Goal: Find specific page/section: Find specific page/section

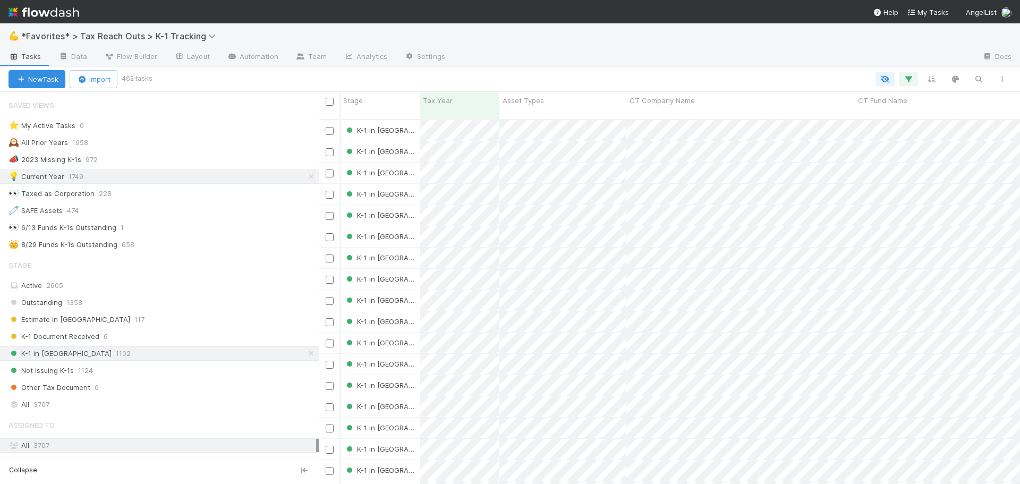
scroll to position [366, 694]
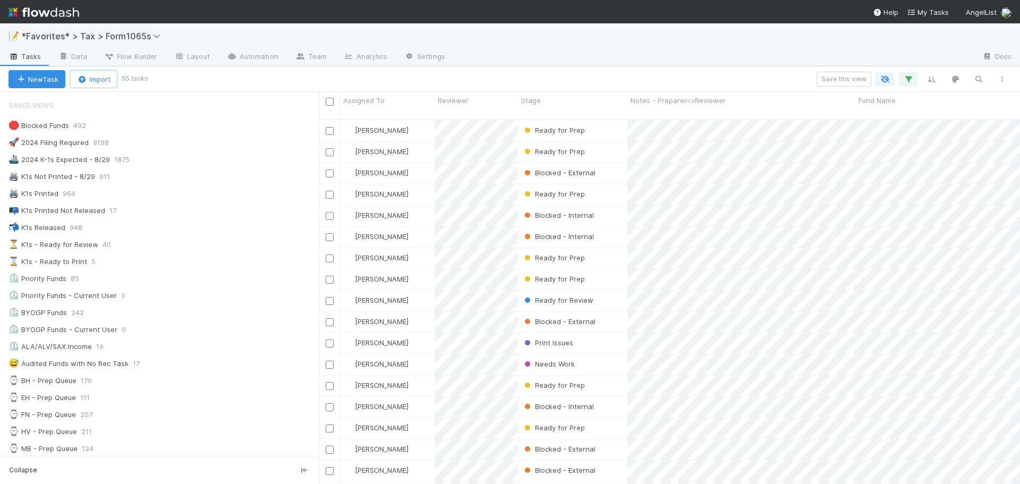
scroll to position [366, 694]
click at [498, 77] on div "Save this view" at bounding box center [580, 79] width 867 height 15
click at [497, 73] on div "Save this view" at bounding box center [580, 79] width 867 height 15
click at [500, 66] on div "📝 *Favorites* > Tax > Form1065s Tasks Data Flow Builder Layout Automation Team …" at bounding box center [510, 44] width 1020 height 43
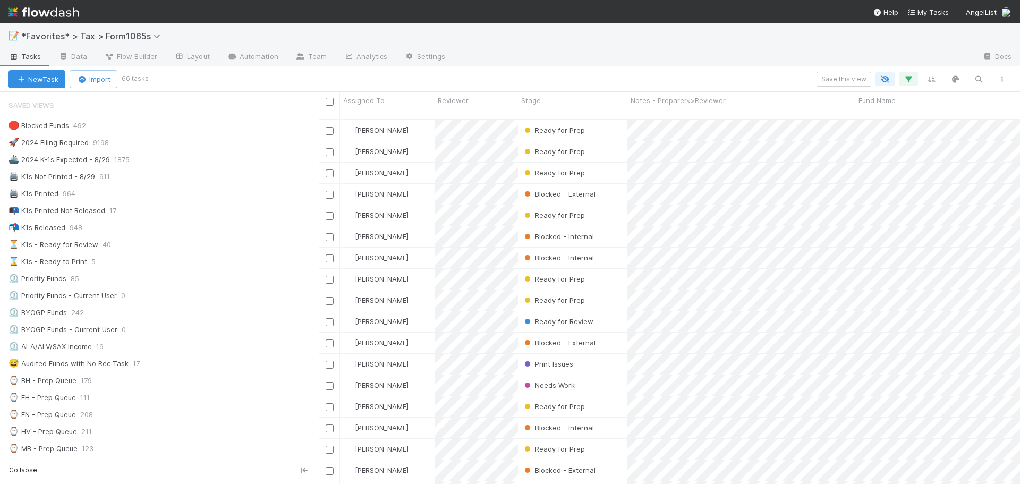
click at [500, 66] on div "📝 *Favorites* > Tax > Form1065s Tasks Data Flow Builder Layout Automation Team …" at bounding box center [510, 44] width 1020 height 43
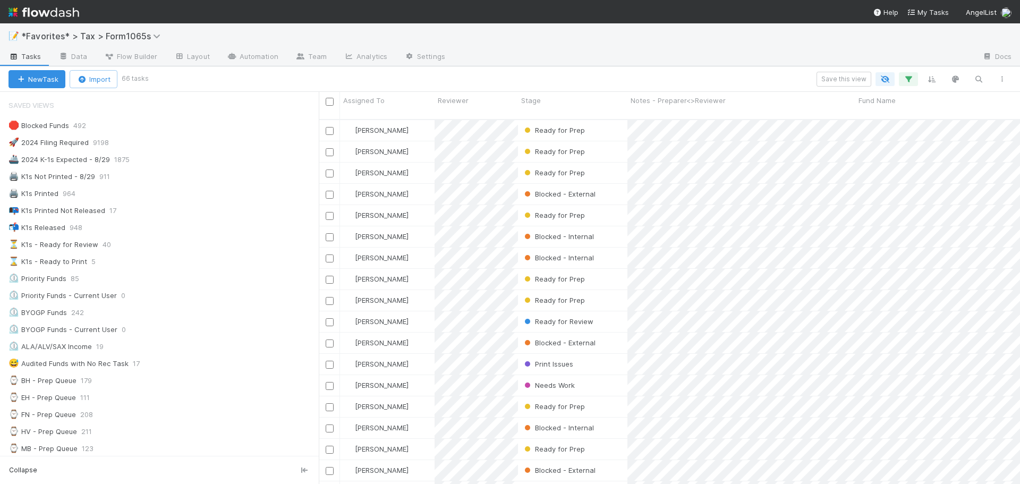
click at [500, 66] on div "📝 *Favorites* > Tax > Form1065s Tasks Data Flow Builder Layout Automation Team …" at bounding box center [510, 44] width 1020 height 43
click at [599, 39] on div "📝 *Favorites* > Tax > Form1065s" at bounding box center [510, 36] width 1020 height 26
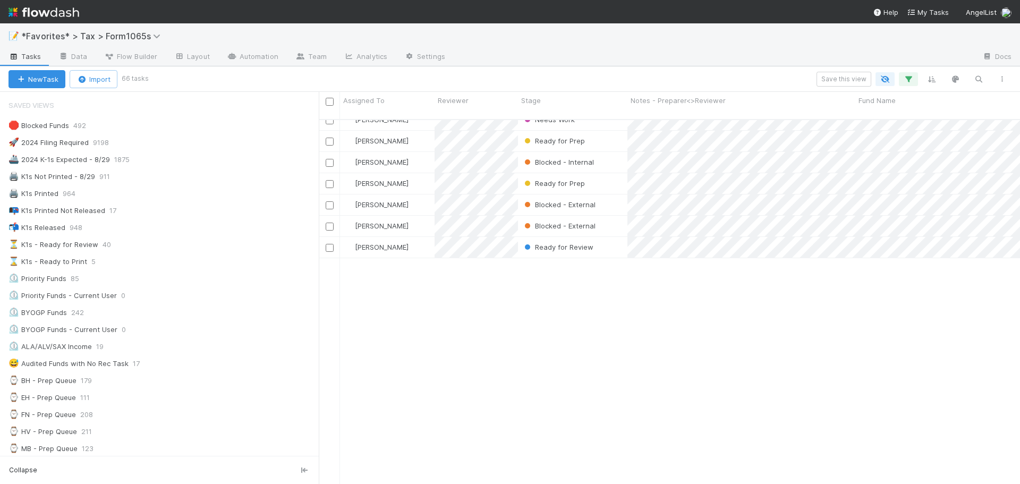
scroll to position [0, 0]
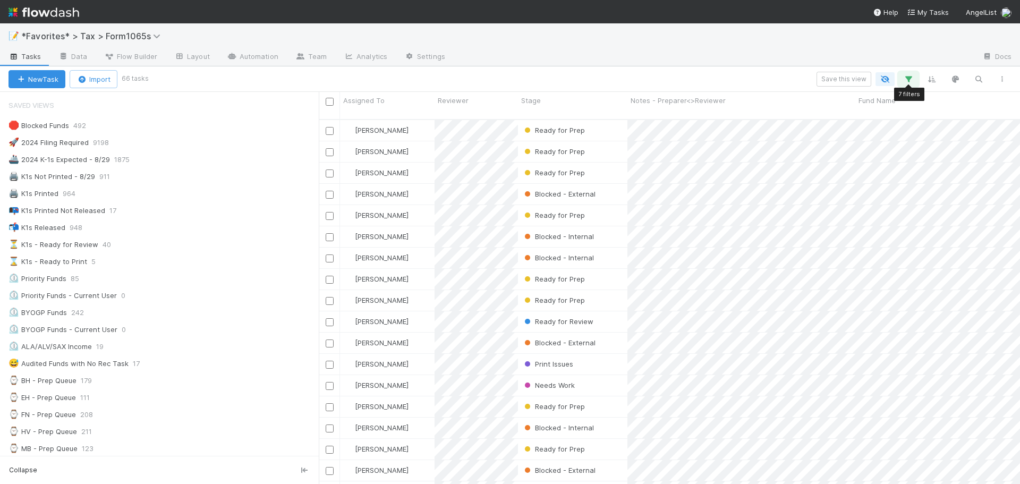
click at [905, 74] on icon "button" at bounding box center [908, 79] width 11 height 10
